Goal: Task Accomplishment & Management: Use online tool/utility

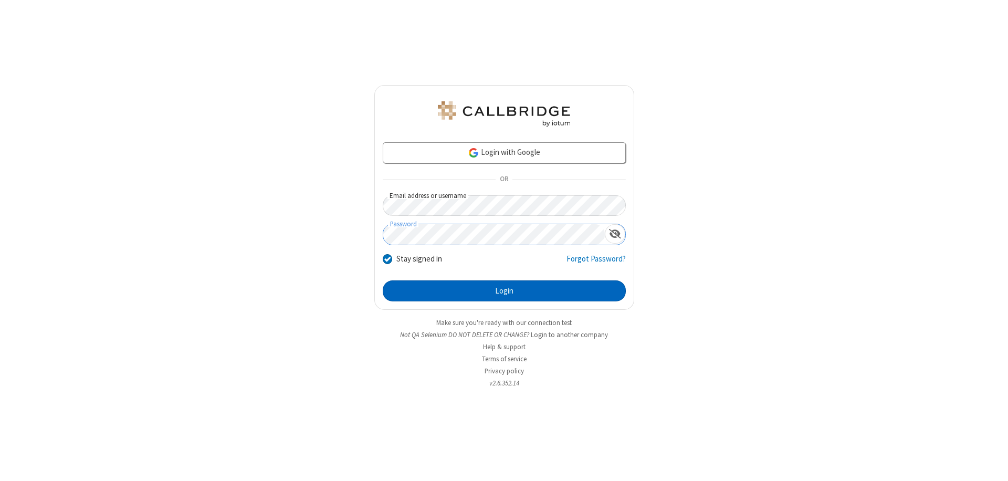
click at [504, 291] on button "Login" at bounding box center [504, 290] width 243 height 21
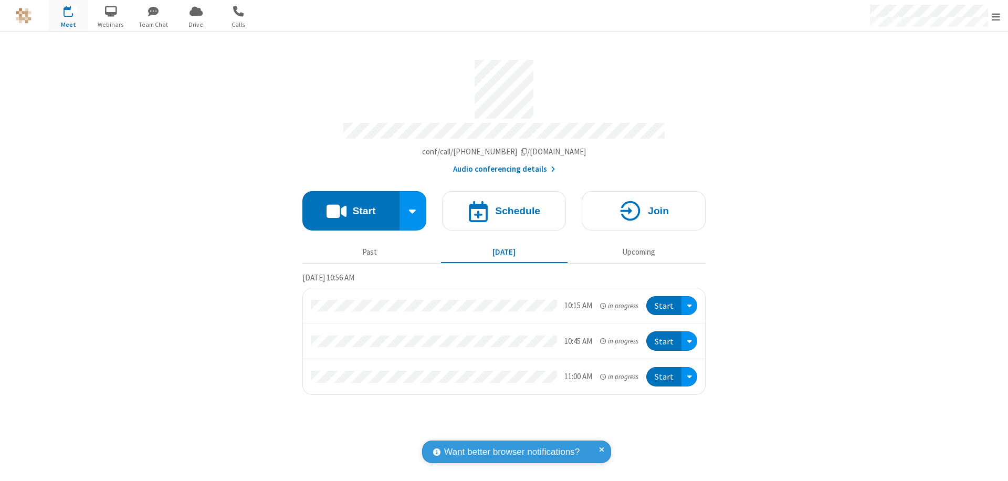
click at [351, 206] on button "Start" at bounding box center [350, 210] width 97 height 39
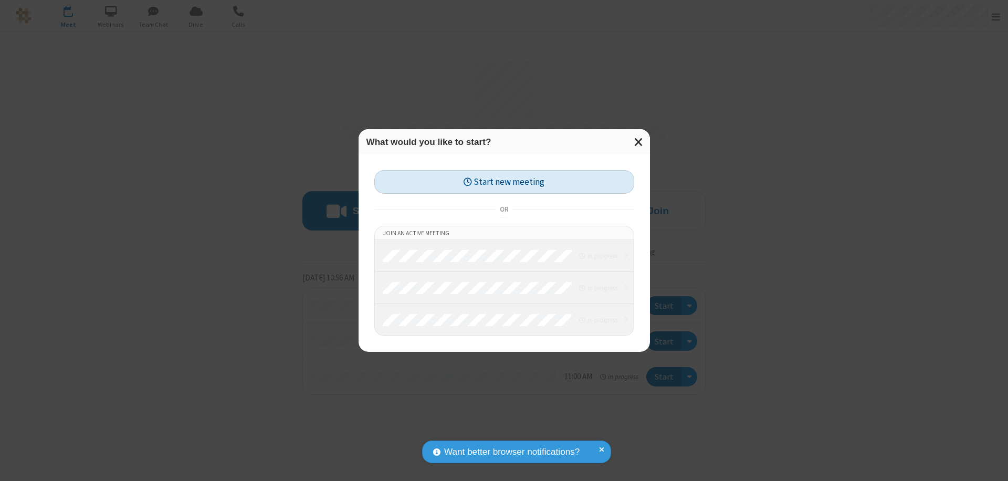
click at [504, 182] on button "Start new meeting" at bounding box center [504, 182] width 260 height 24
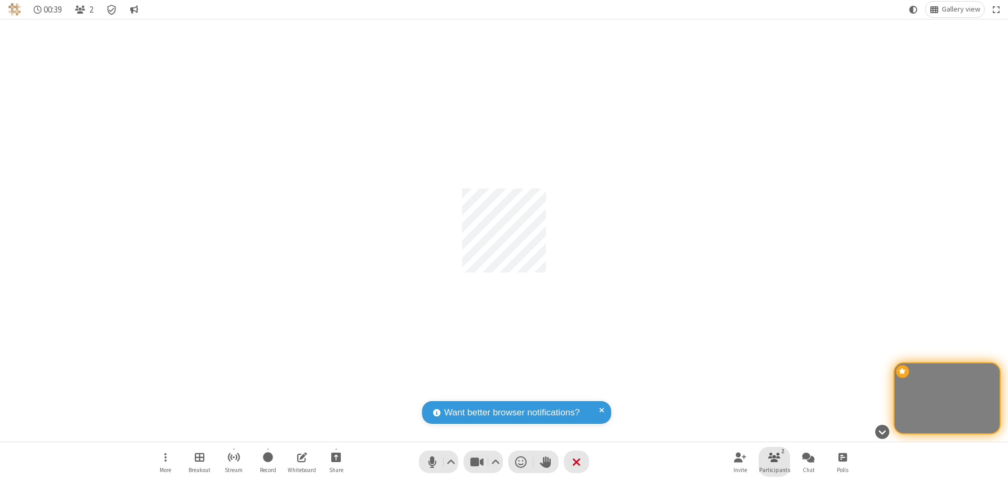
click at [775, 469] on span "Participants" at bounding box center [774, 470] width 31 height 6
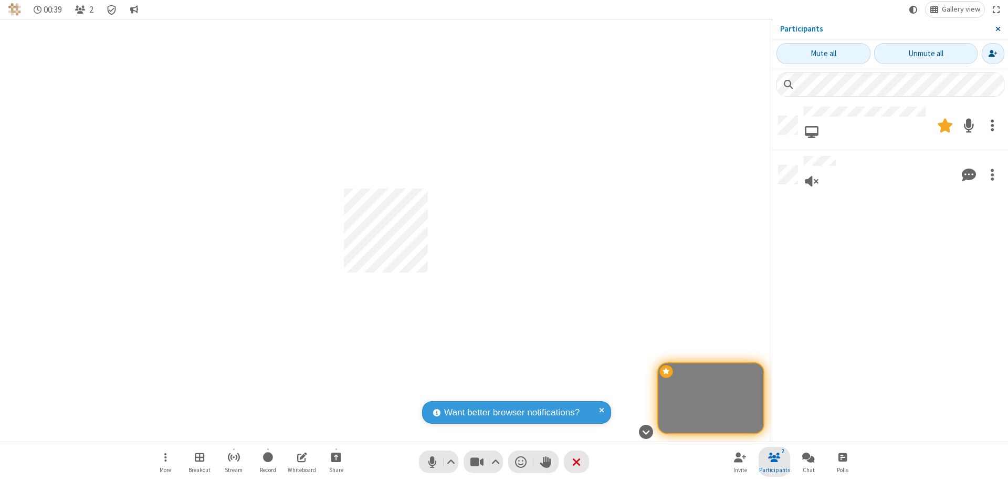
click at [998, 29] on span "Close sidebar" at bounding box center [998, 29] width 5 height 8
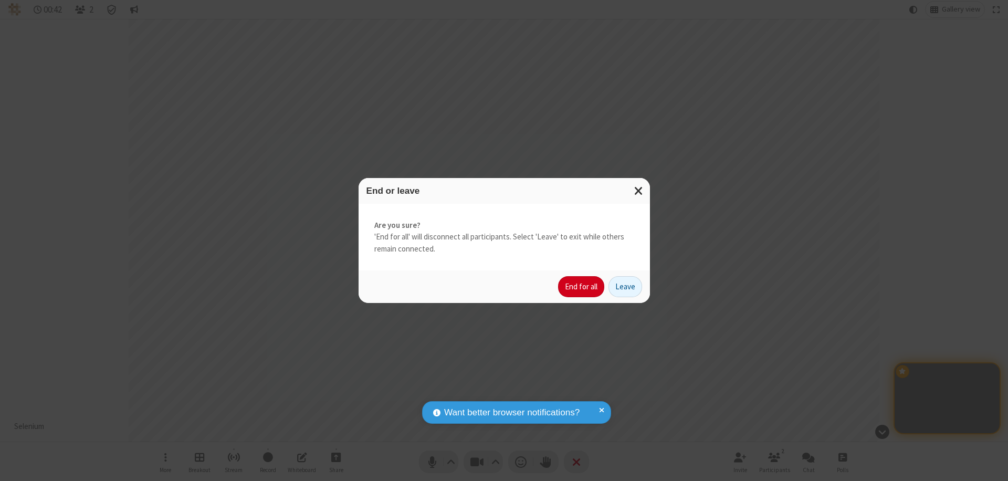
click at [582, 287] on button "End for all" at bounding box center [581, 286] width 46 height 21
